Goal: Task Accomplishment & Management: Use online tool/utility

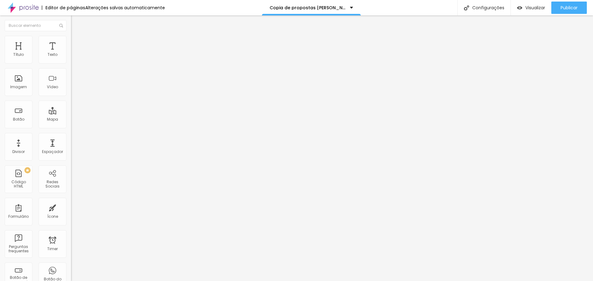
click at [77, 42] on span "Estilo" at bounding box center [82, 39] width 10 height 5
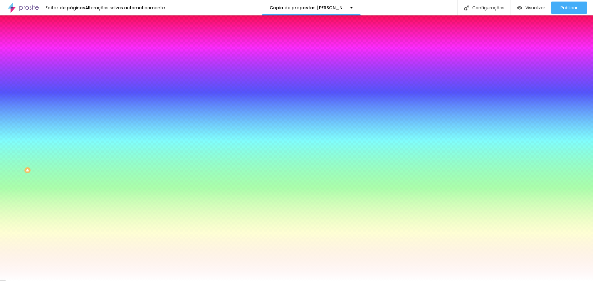
click at [71, 57] on span "Adicionar imagem" at bounding box center [91, 54] width 40 height 5
click at [71, 64] on span "Nenhum" at bounding box center [79, 61] width 16 height 5
click at [71, 73] on div "Parallax" at bounding box center [106, 71] width 71 height 4
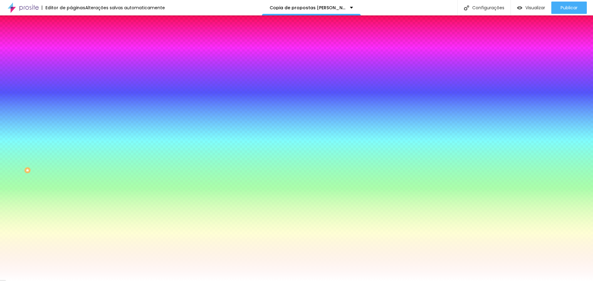
click at [77, 36] on span "Conteúdo" at bounding box center [86, 33] width 19 height 5
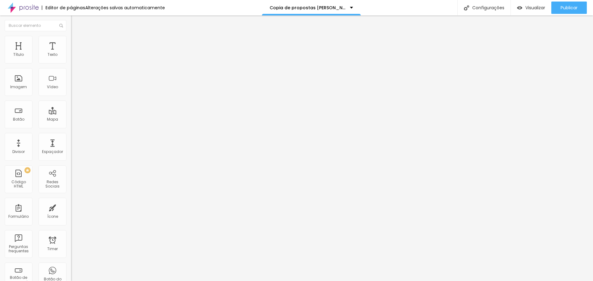
click at [71, 56] on span "Encaixotado" at bounding box center [83, 53] width 24 height 5
click at [71, 42] on li "Estilo" at bounding box center [106, 39] width 71 height 6
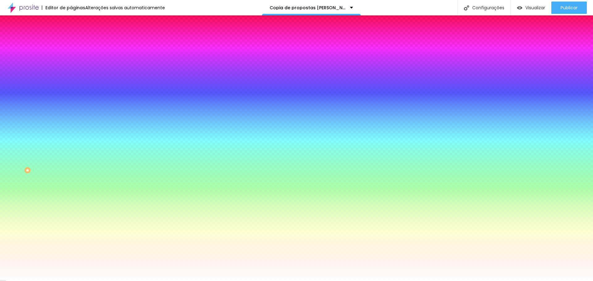
click at [71, 42] on img at bounding box center [74, 45] width 6 height 6
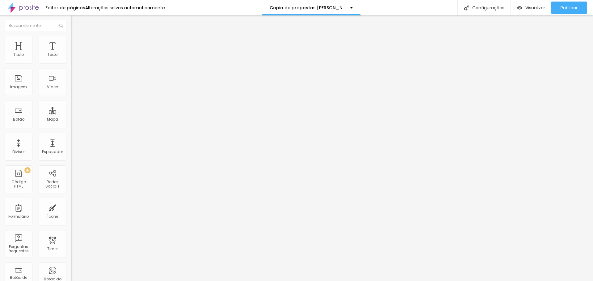
click at [71, 40] on li "Estilo" at bounding box center [106, 39] width 71 height 6
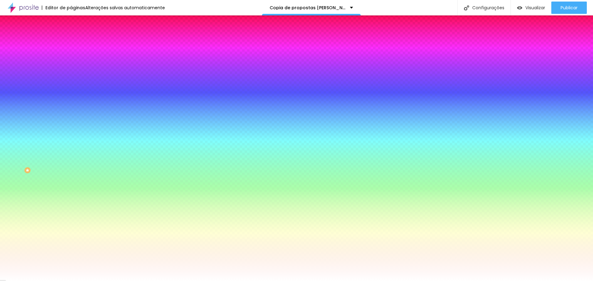
click at [71, 84] on button "Voltar ao padrão" at bounding box center [92, 80] width 42 height 7
click at [71, 90] on input "#FFFFFF" at bounding box center [108, 87] width 74 height 6
click at [71, 90] on div "Cor de fundo Voltar ao padrão #FFFFFF" at bounding box center [106, 81] width 71 height 17
drag, startPoint x: 63, startPoint y: 140, endPoint x: 68, endPoint y: 118, distance: 22.5
click at [71, 118] on div "Imagem de fundo Trocar imagem Efeito da Imagem Parallax Nenhum Parallax Cor de …" at bounding box center [106, 88] width 71 height 80
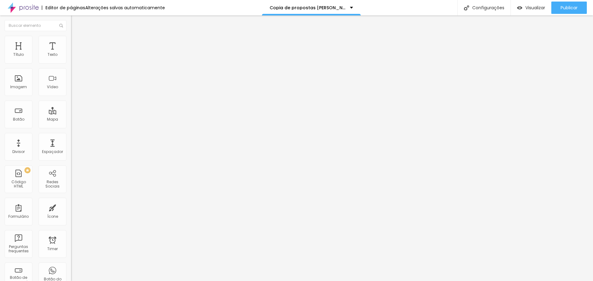
click at [71, 37] on img at bounding box center [74, 39] width 6 height 6
click at [71, 41] on ul "Estilo Avançado" at bounding box center [106, 36] width 71 height 12
click at [71, 36] on li "Estilo" at bounding box center [106, 33] width 71 height 6
click at [77, 41] on span "Estilo" at bounding box center [82, 39] width 10 height 5
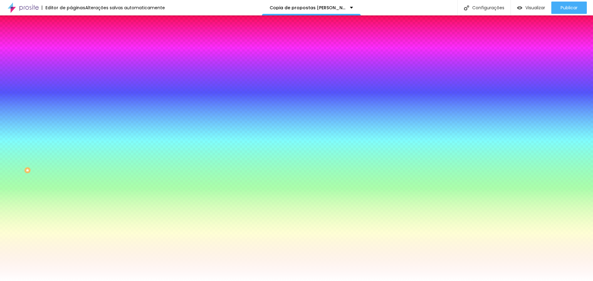
click at [71, 84] on div at bounding box center [106, 84] width 71 height 0
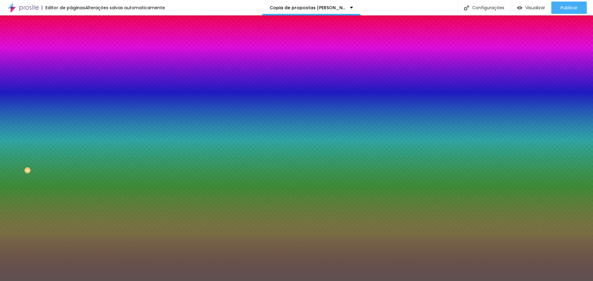
drag, startPoint x: 22, startPoint y: 130, endPoint x: 16, endPoint y: 149, distance: 20.0
click at [16, 149] on div at bounding box center [296, 140] width 593 height 281
drag, startPoint x: 64, startPoint y: 137, endPoint x: 45, endPoint y: 148, distance: 21.7
click at [63, 147] on div at bounding box center [296, 140] width 593 height 281
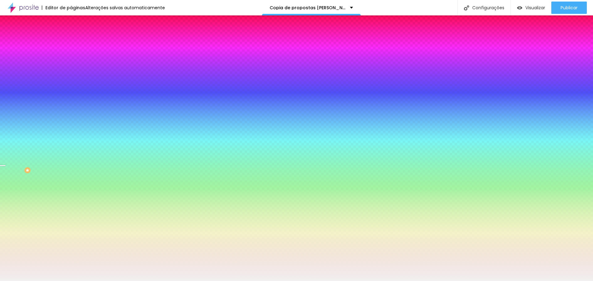
type input "#F8F6F6"
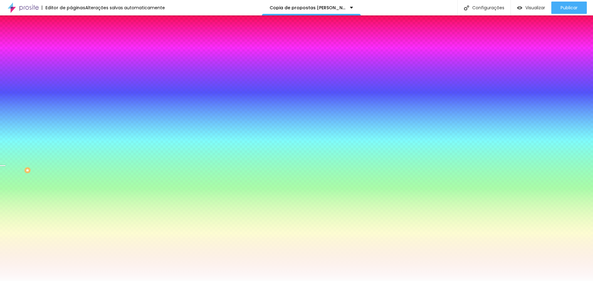
drag, startPoint x: 24, startPoint y: 137, endPoint x: 10, endPoint y: 120, distance: 22.1
click at [10, 120] on div at bounding box center [296, 140] width 593 height 281
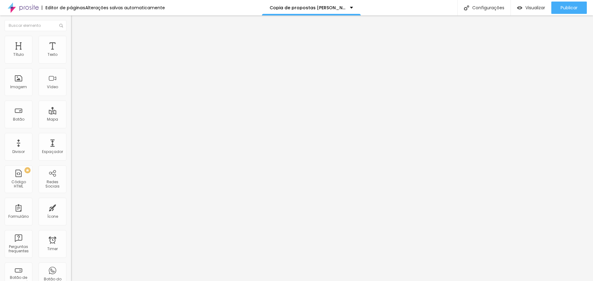
click at [74, 57] on icon "button" at bounding box center [76, 56] width 4 height 4
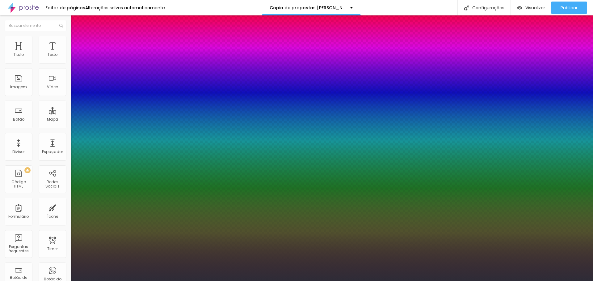
drag, startPoint x: 107, startPoint y: 201, endPoint x: 94, endPoint y: 205, distance: 14.2
click at [94, 205] on div at bounding box center [296, 140] width 593 height 281
type input "#2E2C37"
click at [325, 281] on div at bounding box center [296, 281] width 593 height 0
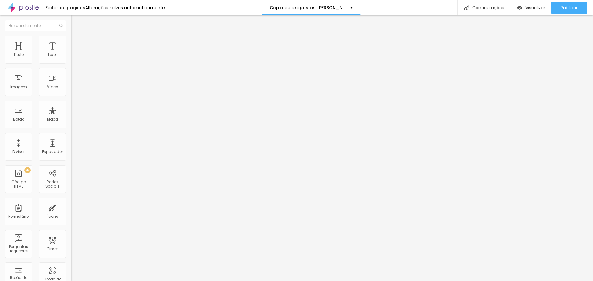
click at [71, 126] on div "Editar Texto Estilo Avançado Tipografia Voltar ao padrão Sombra DESATIVADO Volt…" at bounding box center [106, 148] width 71 height 266
click at [71, 185] on div "Editar Seção Conteúdo Estilo Avançado Modo Encaixotado Encaixotado Completo" at bounding box center [106, 148] width 71 height 266
click at [77, 42] on span "Estilo" at bounding box center [82, 39] width 10 height 5
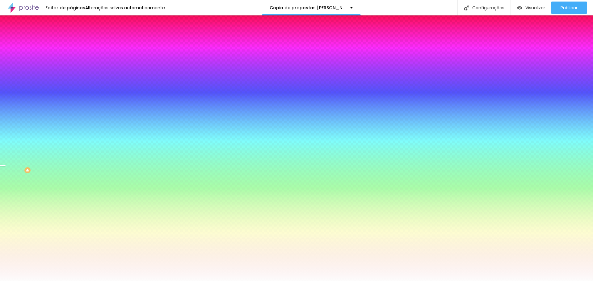
click at [71, 84] on div at bounding box center [106, 84] width 71 height 0
drag, startPoint x: 63, startPoint y: 147, endPoint x: 66, endPoint y: 156, distance: 9.4
click at [71, 90] on div at bounding box center [106, 90] width 71 height 0
drag, startPoint x: 66, startPoint y: 156, endPoint x: 67, endPoint y: 146, distance: 9.9
click at [71, 128] on div "Imagem de fundo Trocar imagem Efeito da Imagem Parallax Nenhum Parallax Cor de …" at bounding box center [106, 88] width 71 height 80
